Goal: Ask a question: Seek information or help from site administrators or community

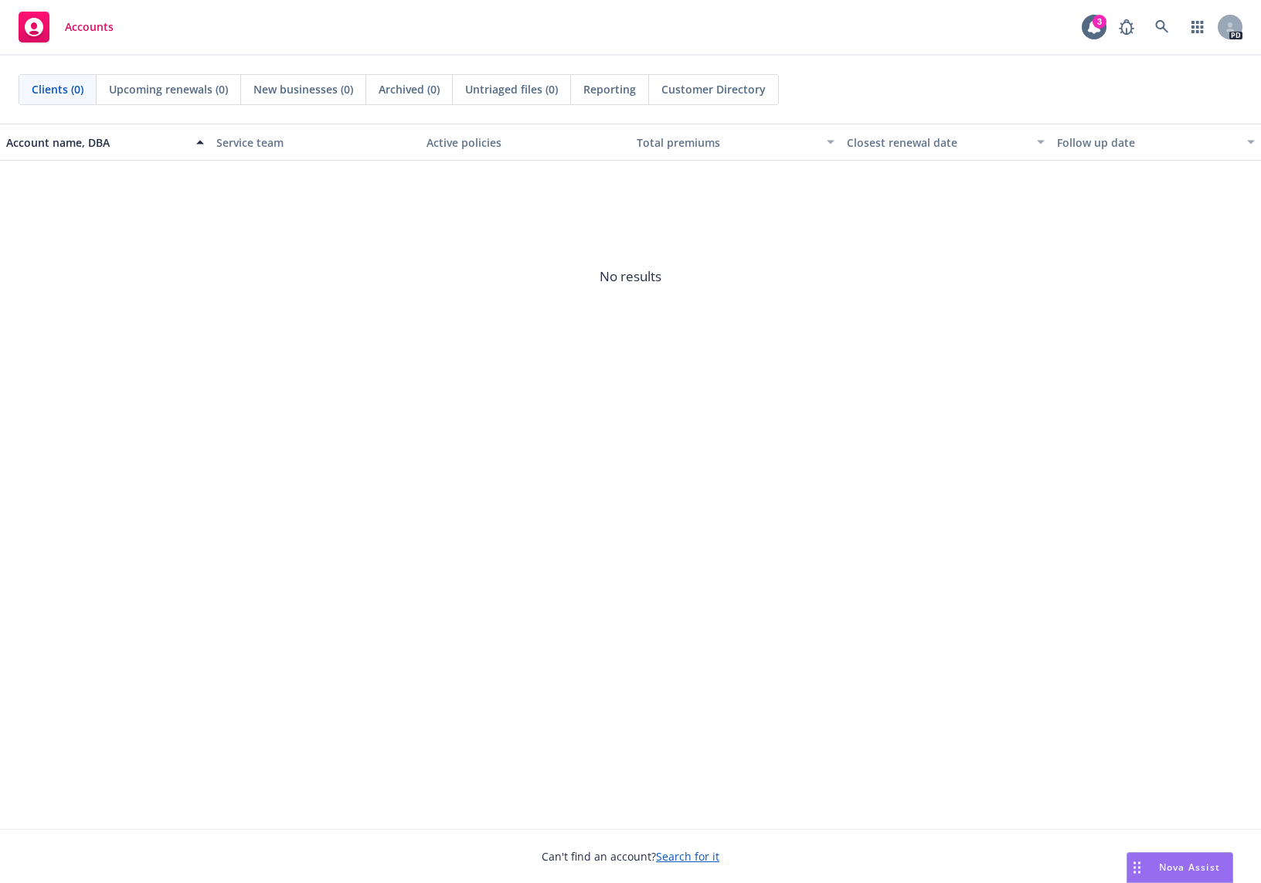
click at [1186, 866] on span "Nova Assist" at bounding box center [1189, 867] width 61 height 13
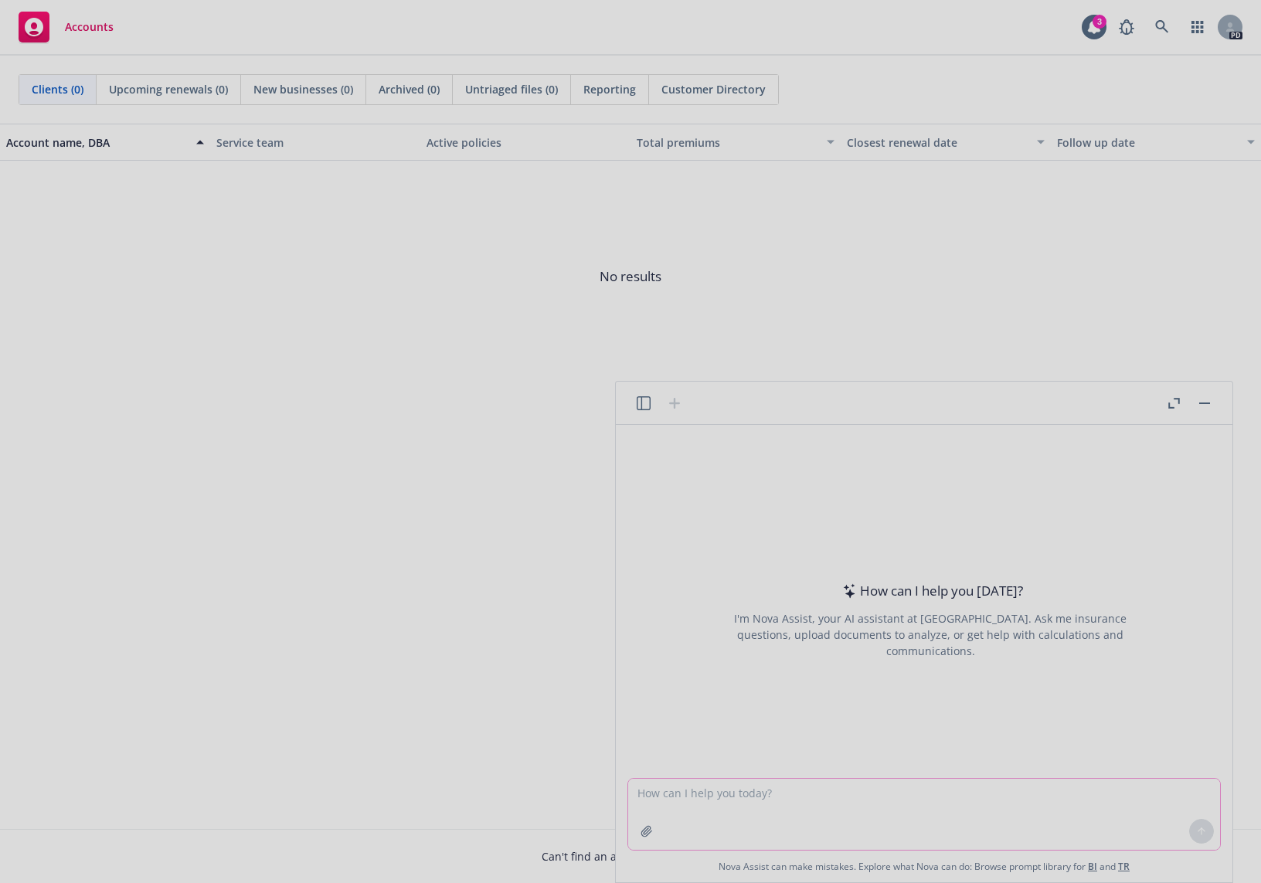
click at [915, 820] on body "Accounts 3 PD Clients (0) Upcoming renewals (0) New businesses (0) Archived (0)…" at bounding box center [630, 441] width 1261 height 883
type textarea "what is the NPS for Newfront Insurance?"
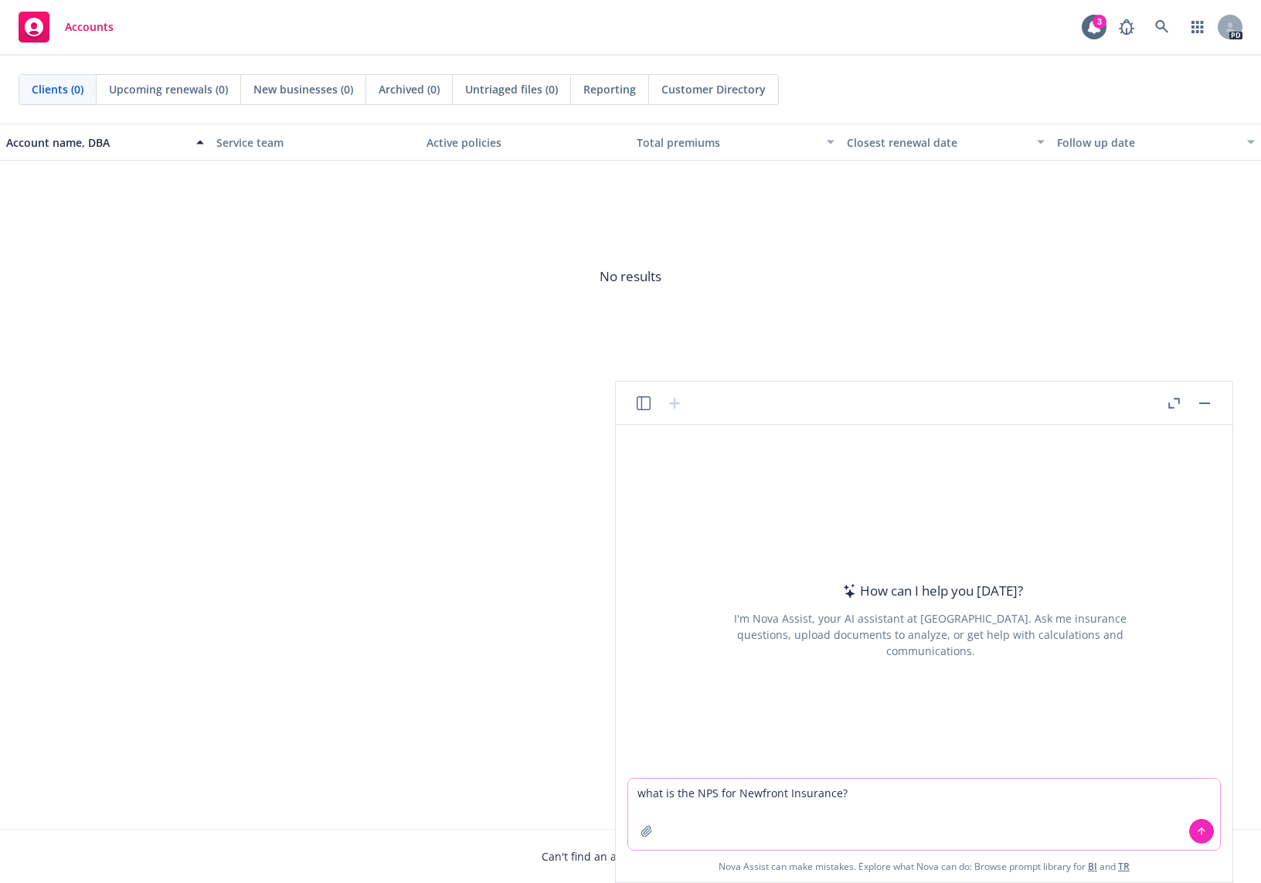
click at [1204, 832] on icon at bounding box center [1201, 831] width 11 height 11
